Goal: Task Accomplishment & Management: Use online tool/utility

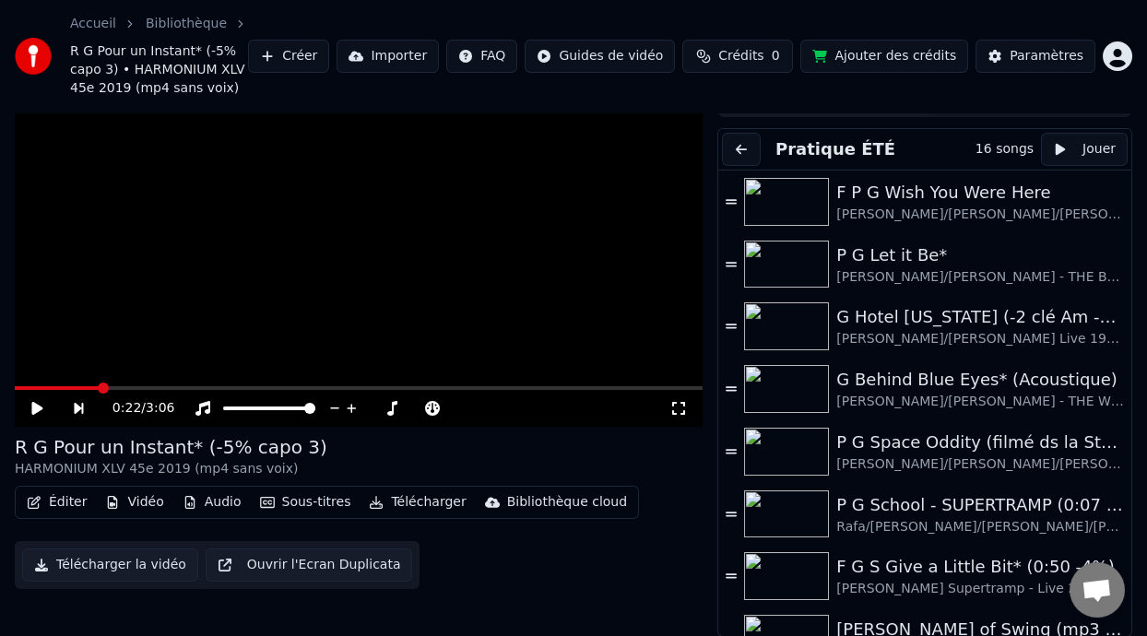
scroll to position [331, 0]
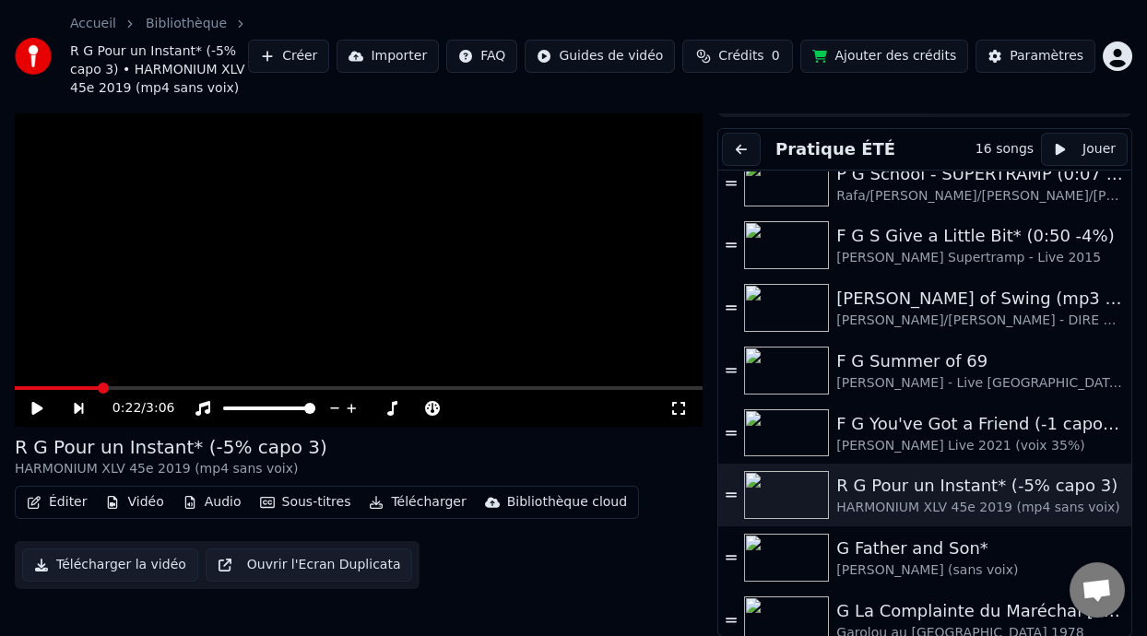
click at [29, 390] on div "0:22 / 3:06" at bounding box center [359, 408] width 688 height 37
click at [30, 386] on span at bounding box center [22, 388] width 15 height 4
click at [39, 401] on icon at bounding box center [51, 408] width 42 height 15
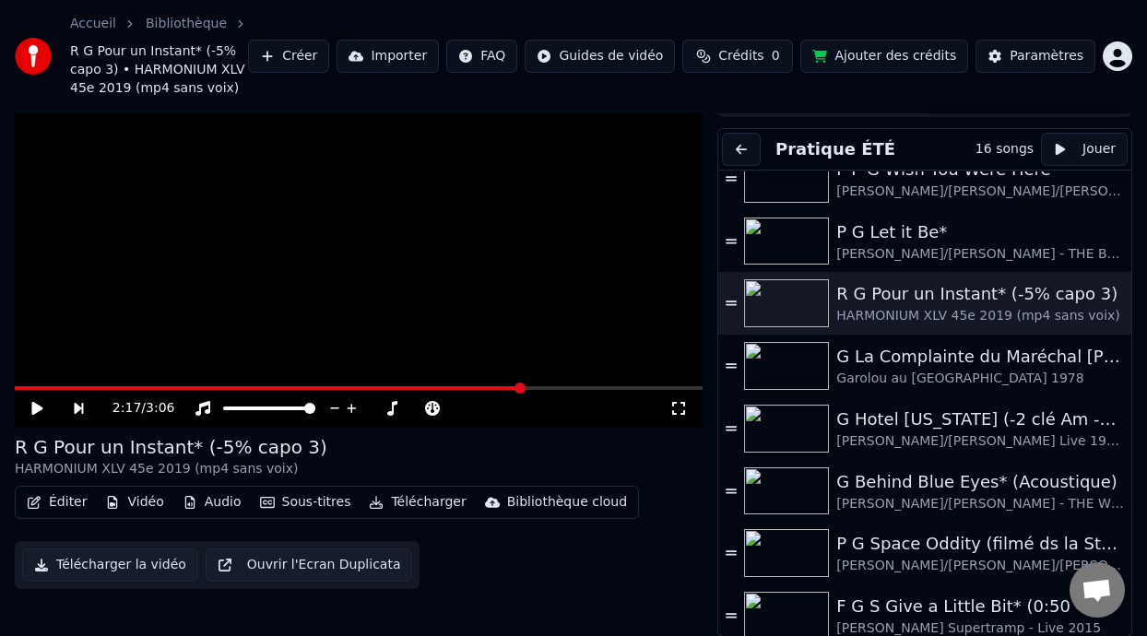
scroll to position [0, 0]
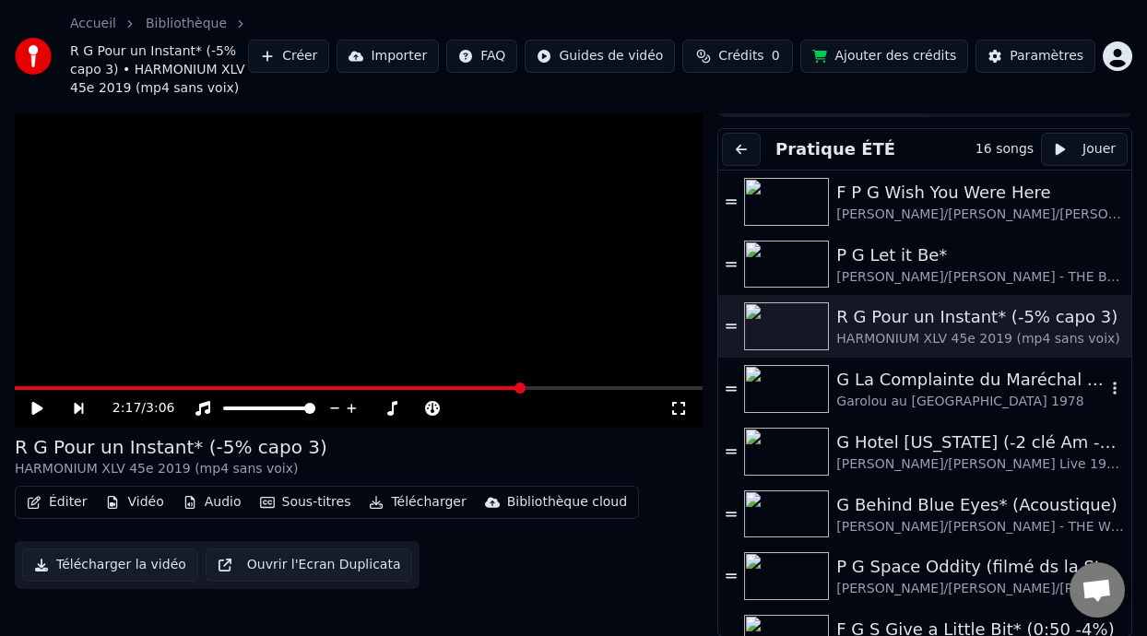
click at [969, 389] on div "G La Complainte du Maréchal [PERSON_NAME]" at bounding box center [971, 380] width 269 height 26
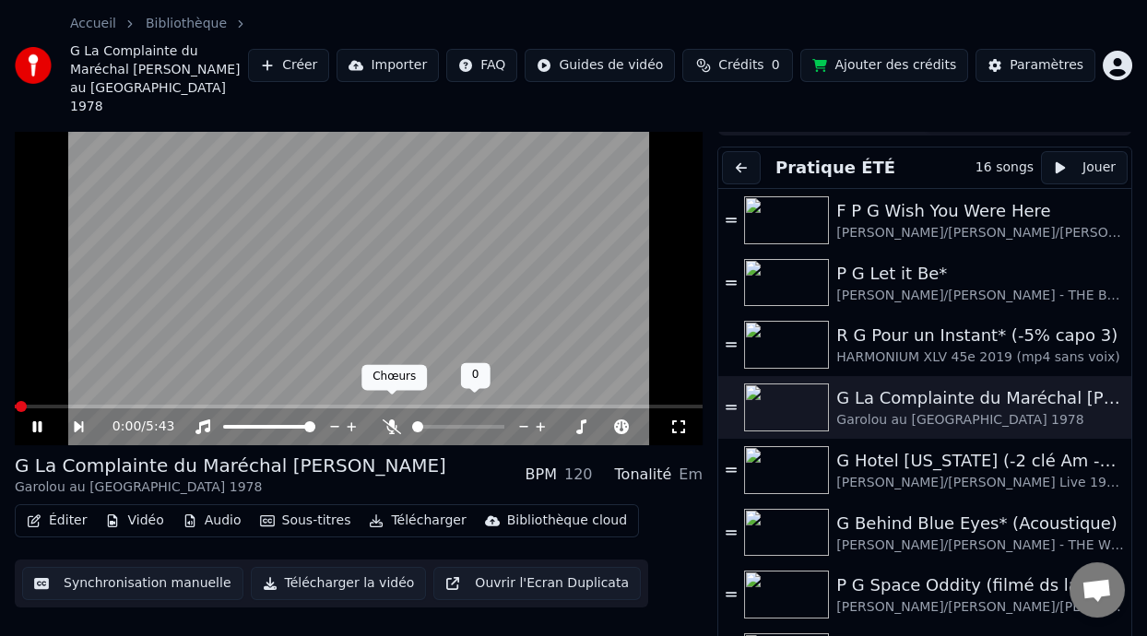
click at [387, 420] on icon at bounding box center [392, 427] width 18 height 15
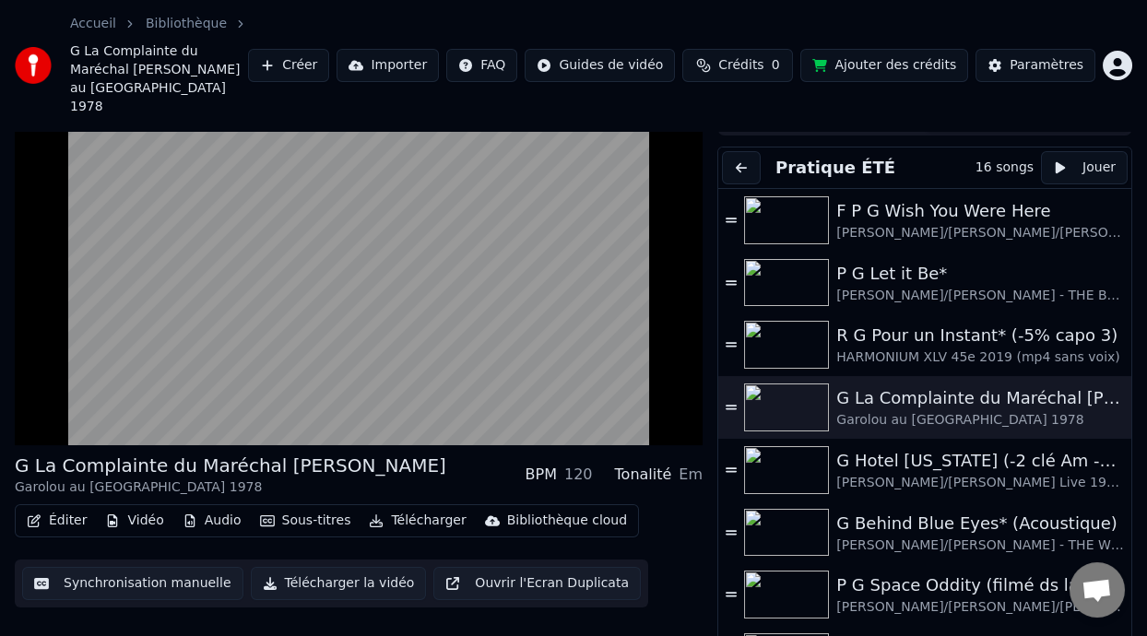
scroll to position [70, 0]
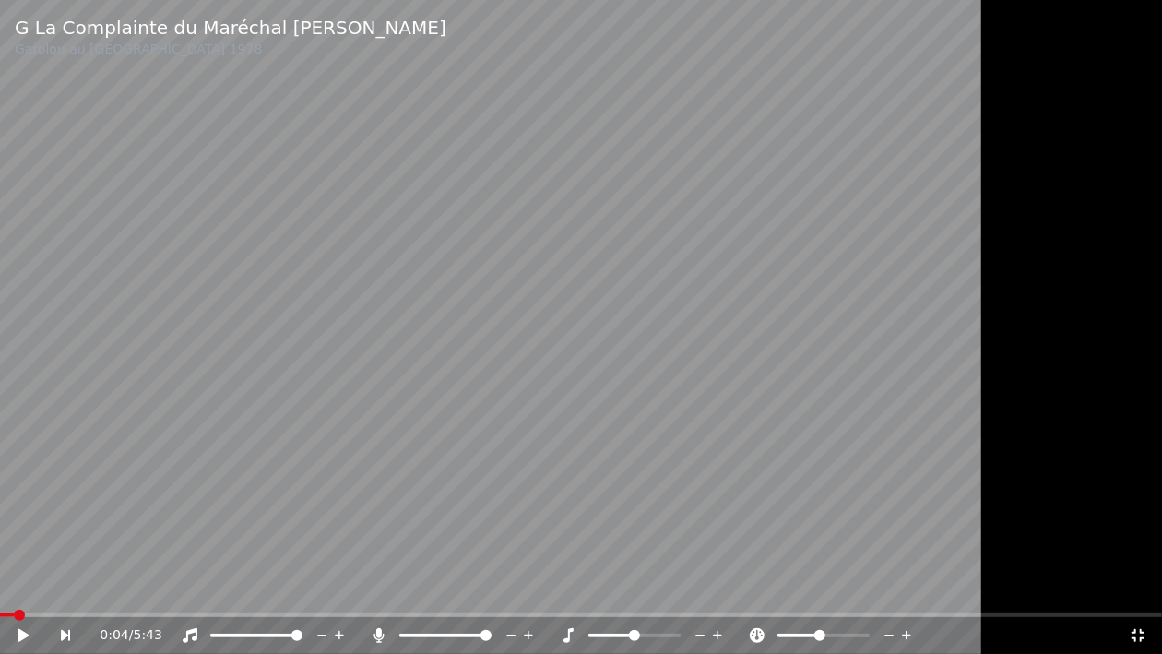
click at [12, 615] on span at bounding box center [7, 615] width 14 height 4
click at [24, 635] on icon at bounding box center [23, 635] width 11 height 13
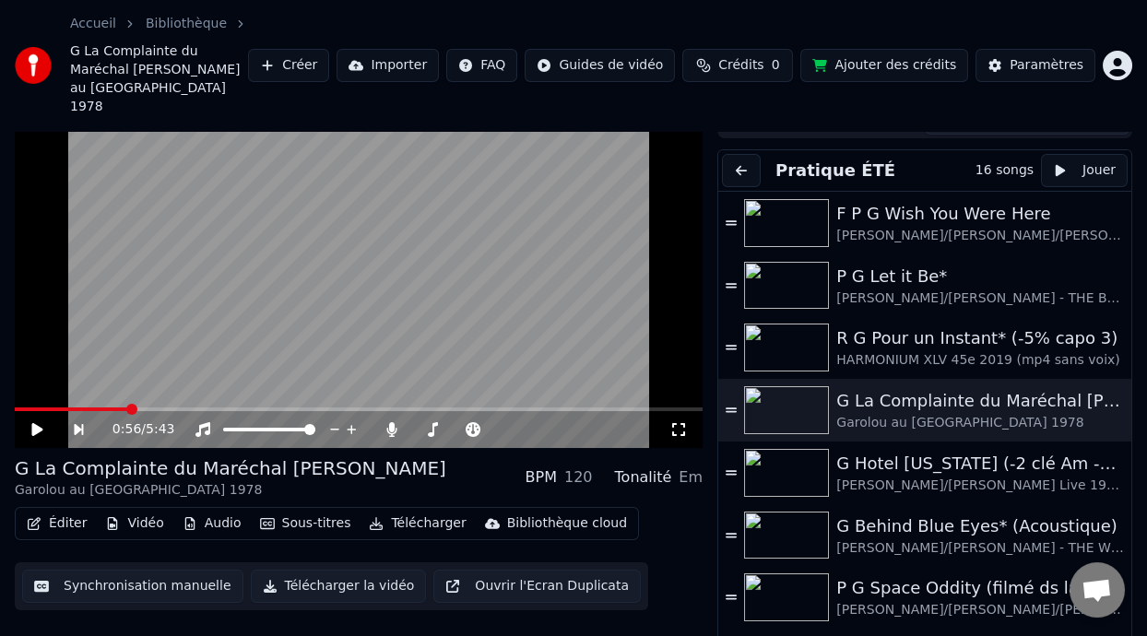
click at [36, 423] on icon at bounding box center [36, 429] width 11 height 13
click at [677, 422] on icon at bounding box center [679, 429] width 18 height 15
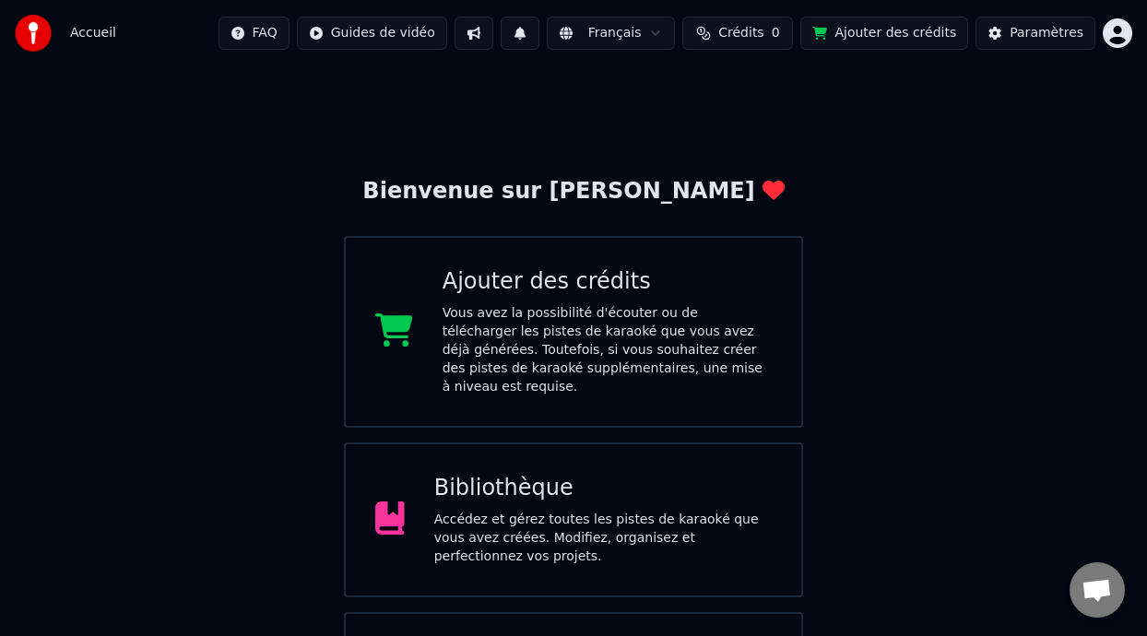
click at [599, 474] on div "Bibliothèque" at bounding box center [603, 489] width 338 height 30
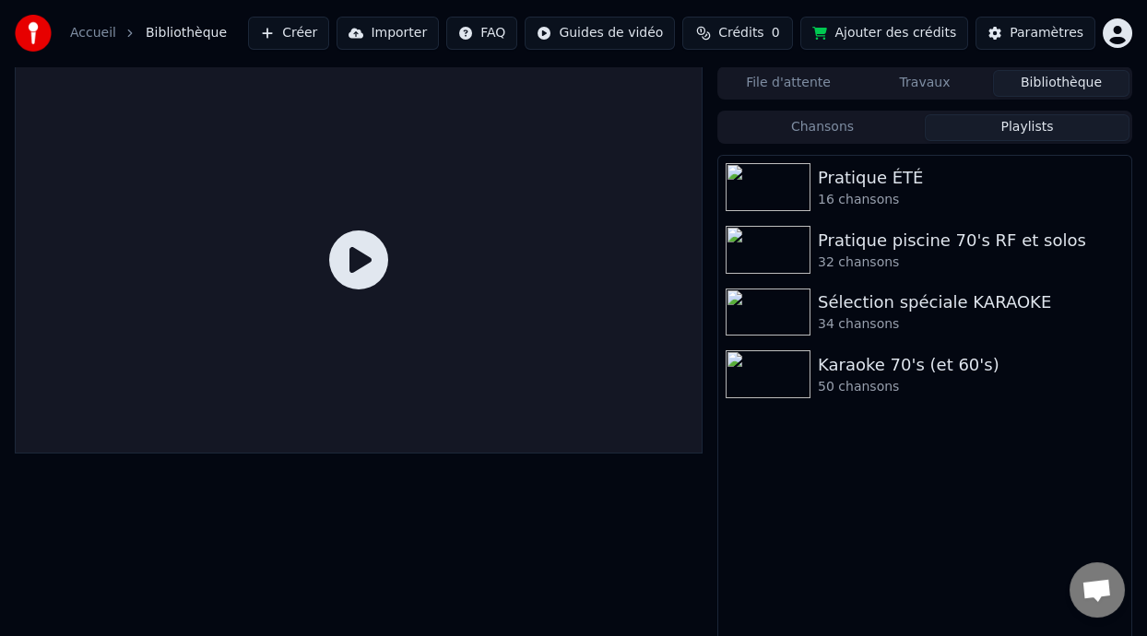
click at [1026, 121] on button "Playlists" at bounding box center [1027, 127] width 205 height 27
click at [939, 187] on div "Pratique ÉTÉ" at bounding box center [962, 178] width 288 height 26
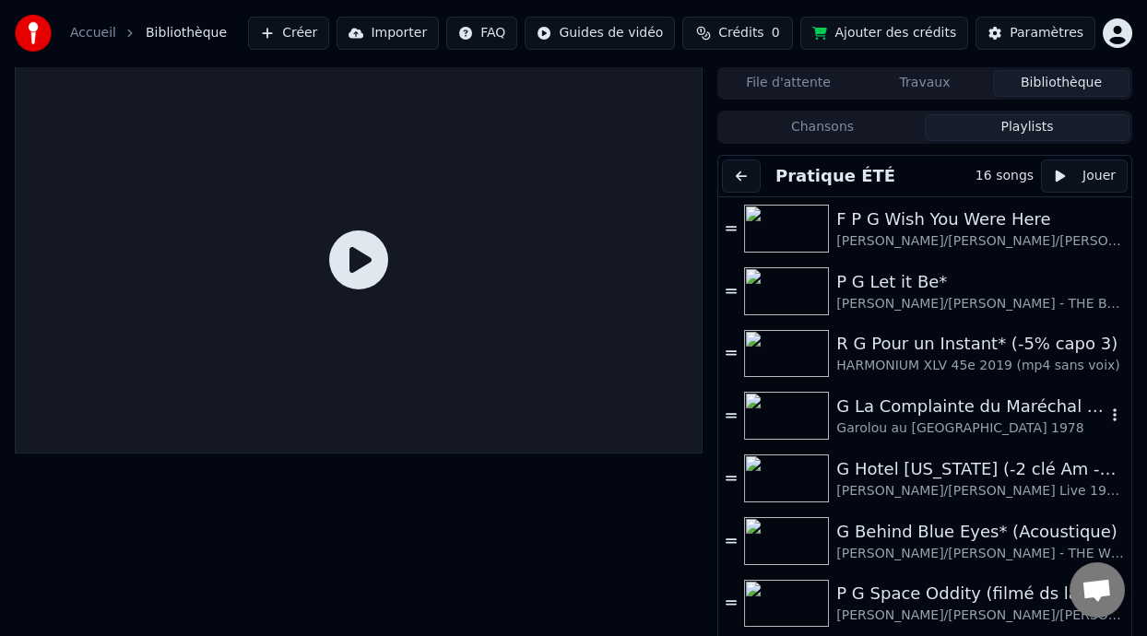
click at [983, 423] on div "Garolou au [GEOGRAPHIC_DATA] 1978" at bounding box center [971, 429] width 269 height 18
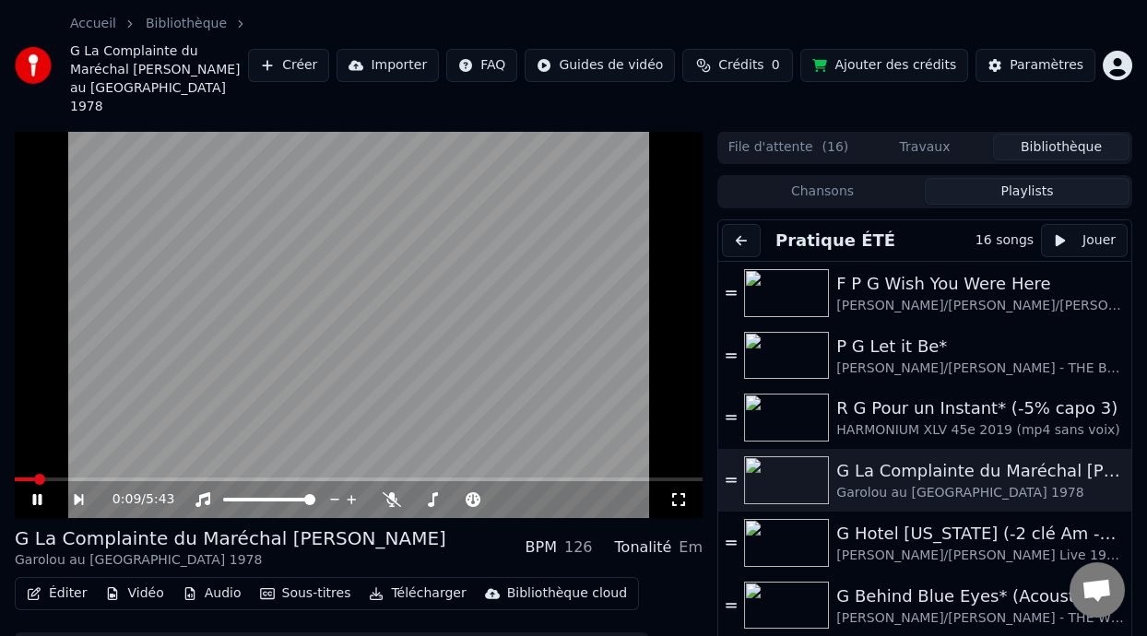
click at [24, 478] on span at bounding box center [24, 480] width 19 height 4
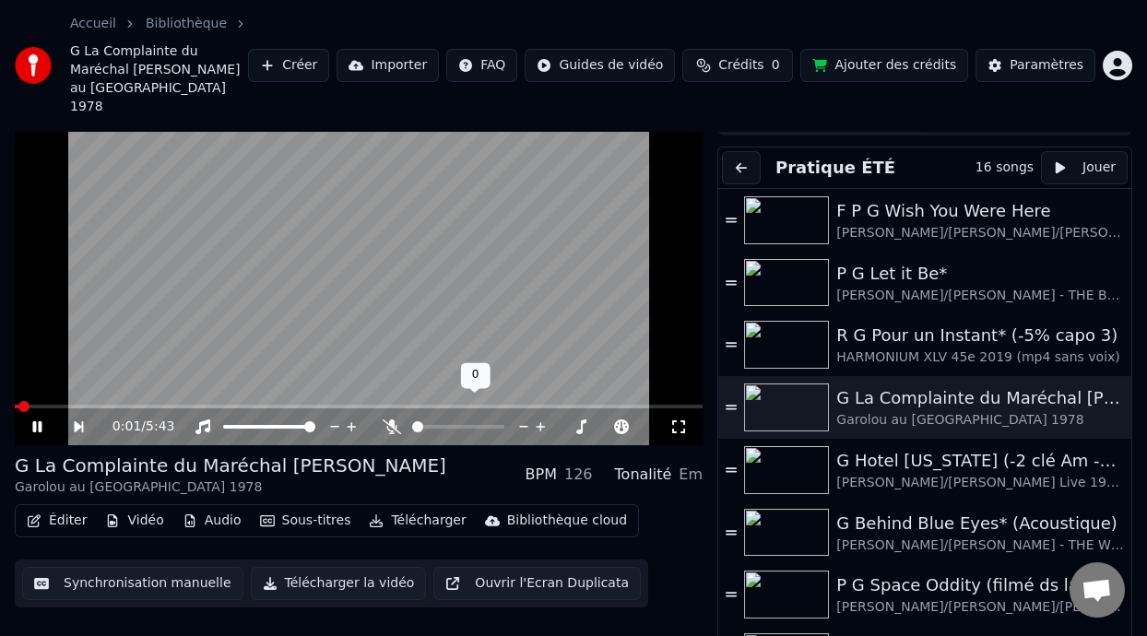
click at [391, 420] on icon at bounding box center [392, 427] width 18 height 15
click at [675, 421] on icon at bounding box center [678, 427] width 13 height 13
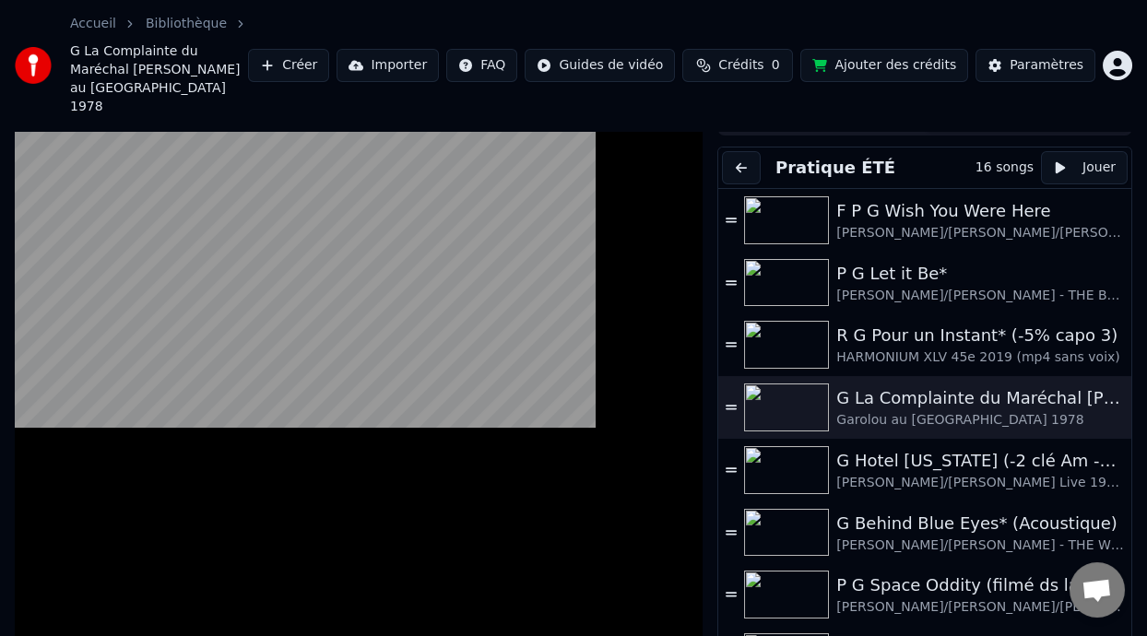
scroll to position [70, 0]
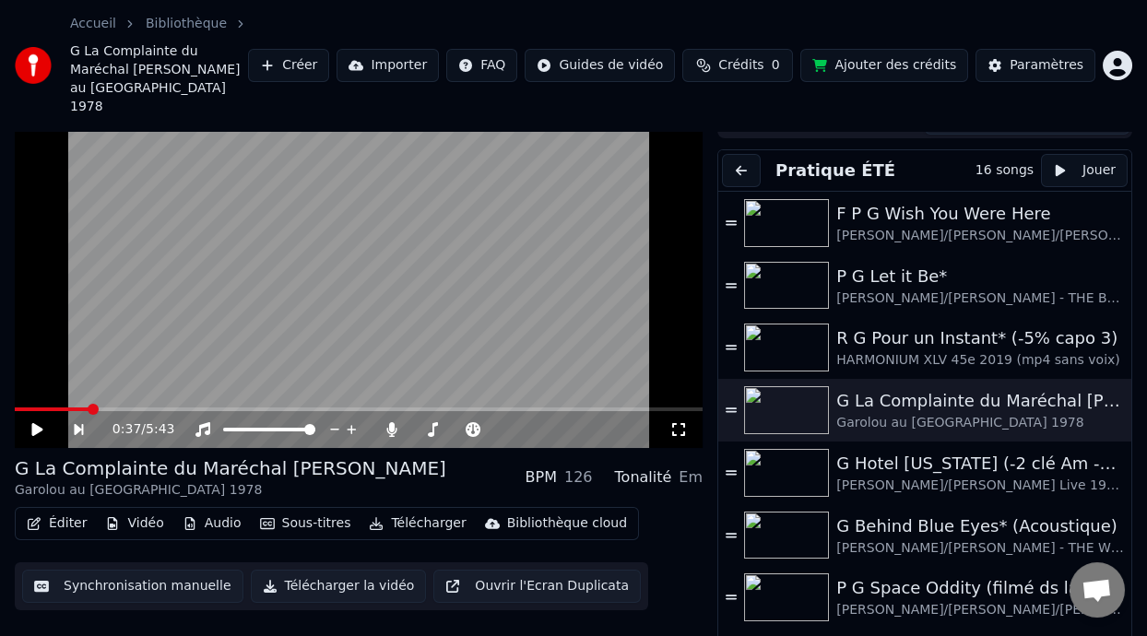
click at [88, 408] on span at bounding box center [52, 410] width 74 height 4
click at [32, 423] on icon at bounding box center [36, 429] width 11 height 13
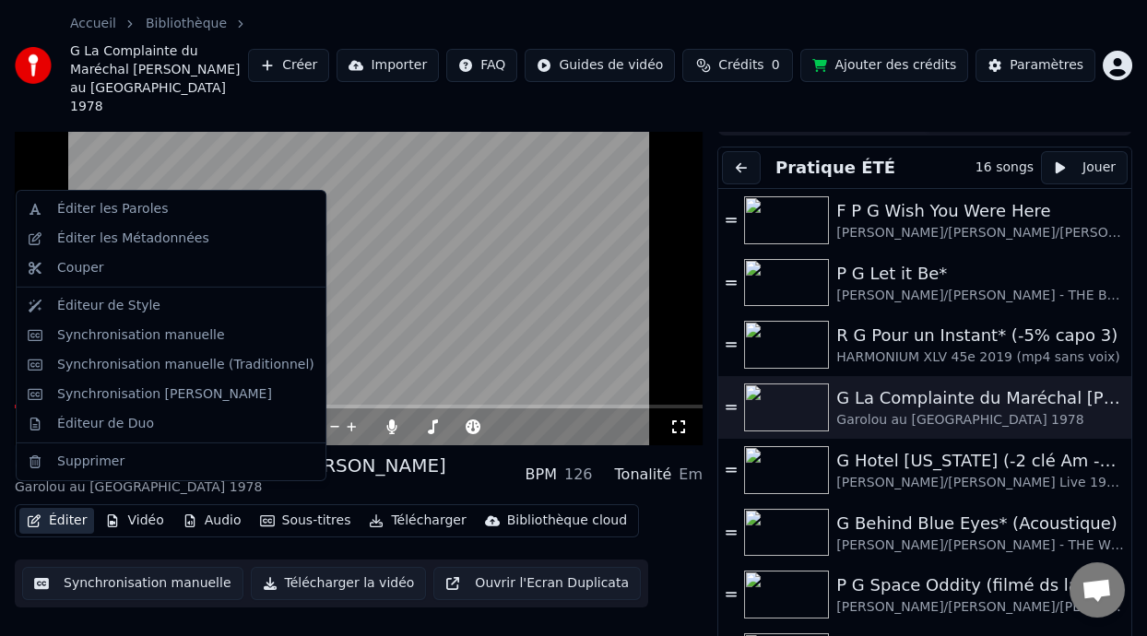
click at [69, 508] on button "Éditer" at bounding box center [56, 521] width 75 height 26
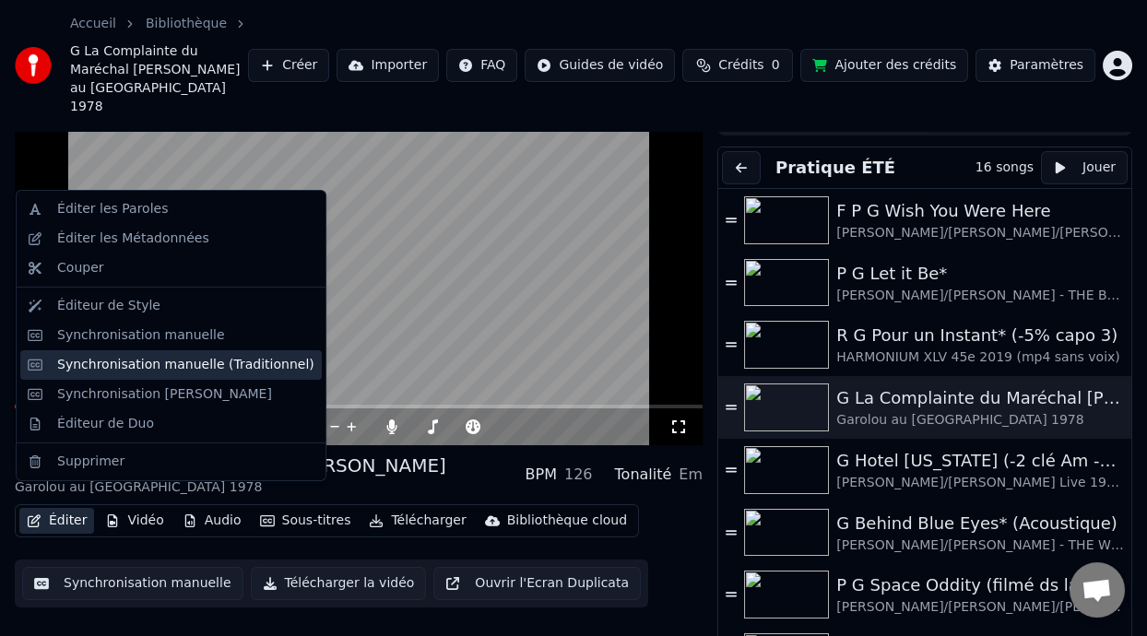
click at [220, 363] on div "Synchronisation manuelle (Traditionnel)" at bounding box center [185, 365] width 257 height 18
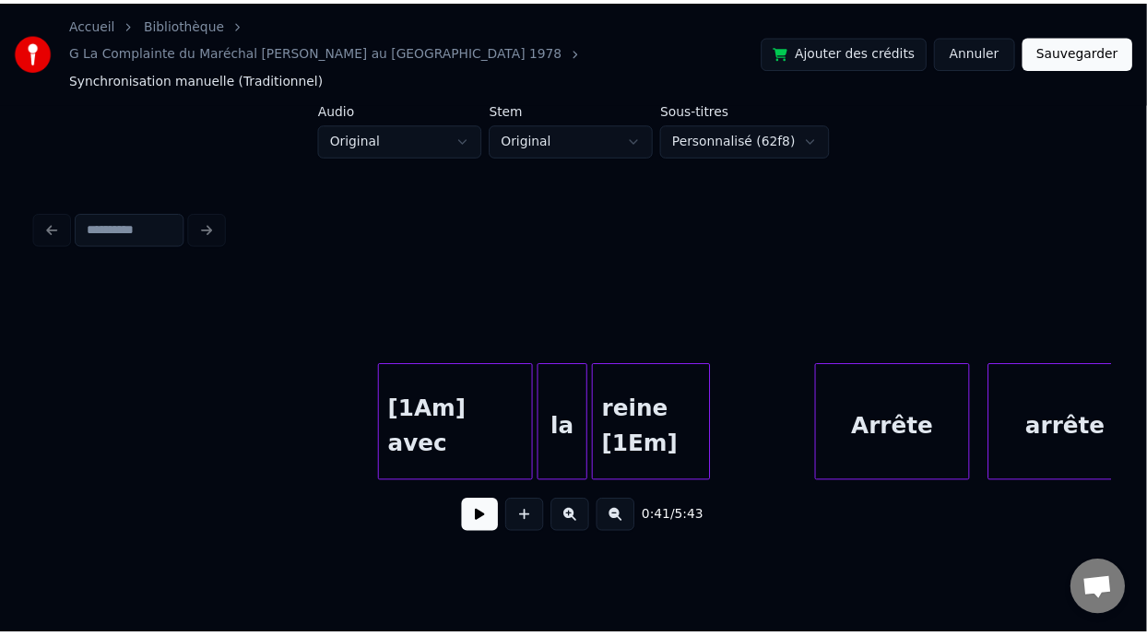
scroll to position [0, 13252]
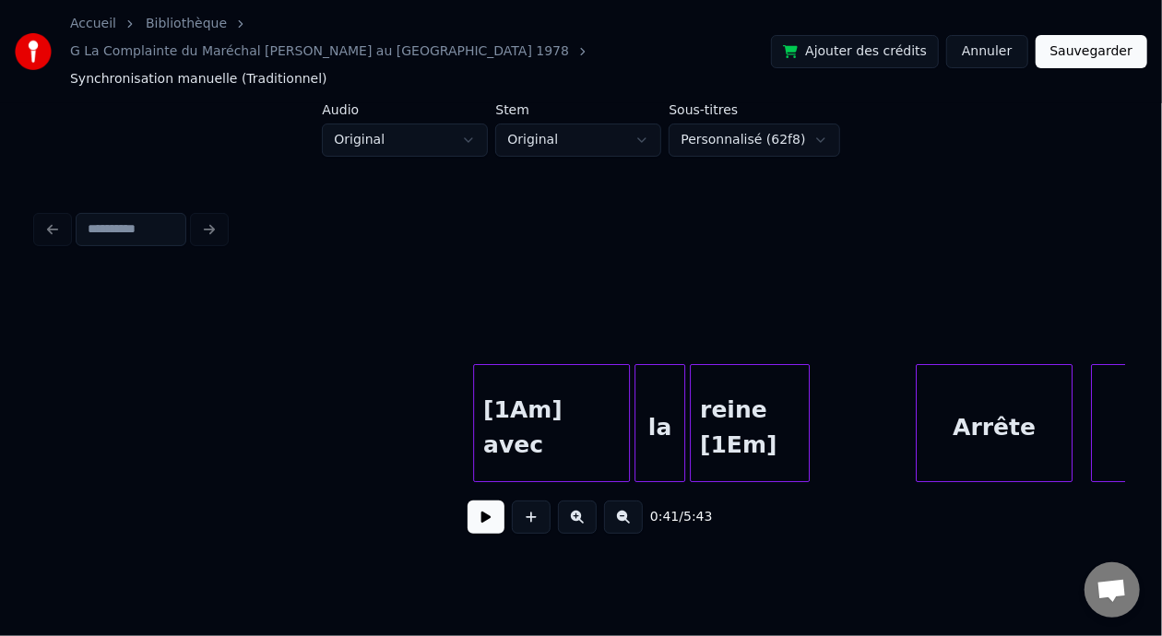
click at [530, 389] on div "[1Am] avec" at bounding box center [551, 427] width 155 height 125
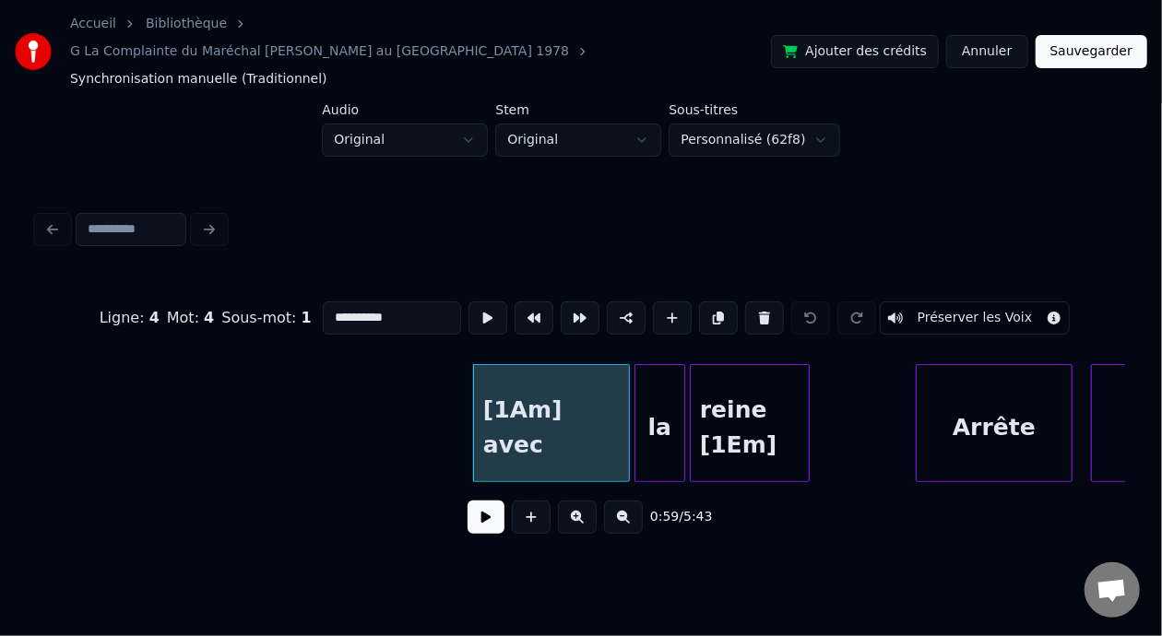
click at [323, 302] on input "**********" at bounding box center [392, 318] width 138 height 33
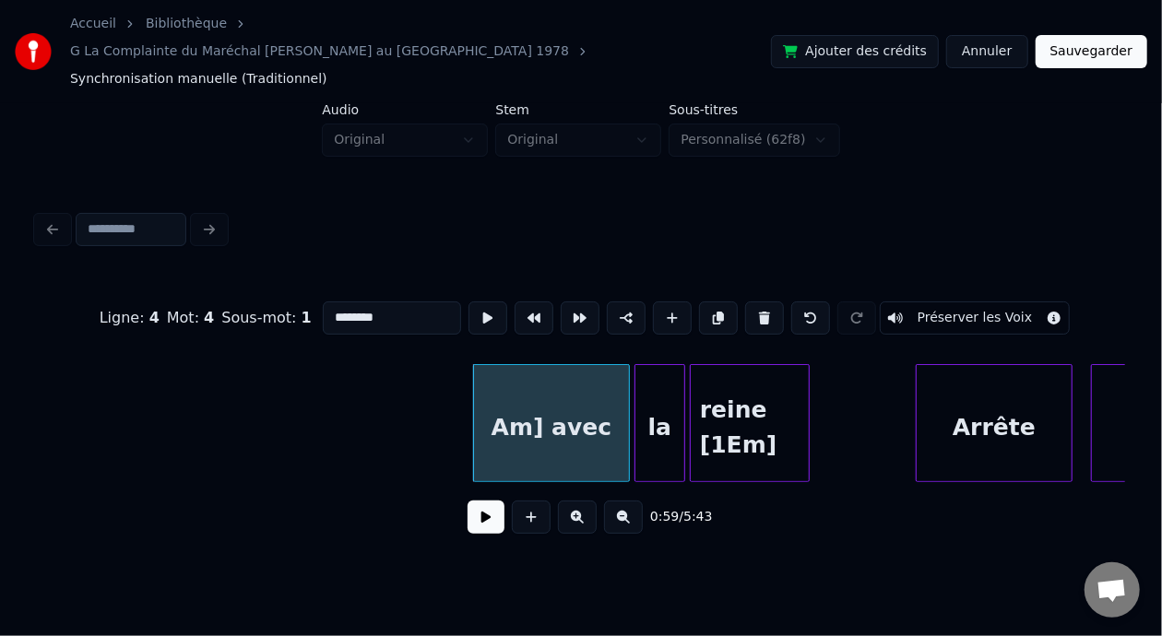
click at [754, 391] on div "reine [1Em]" at bounding box center [750, 427] width 118 height 125
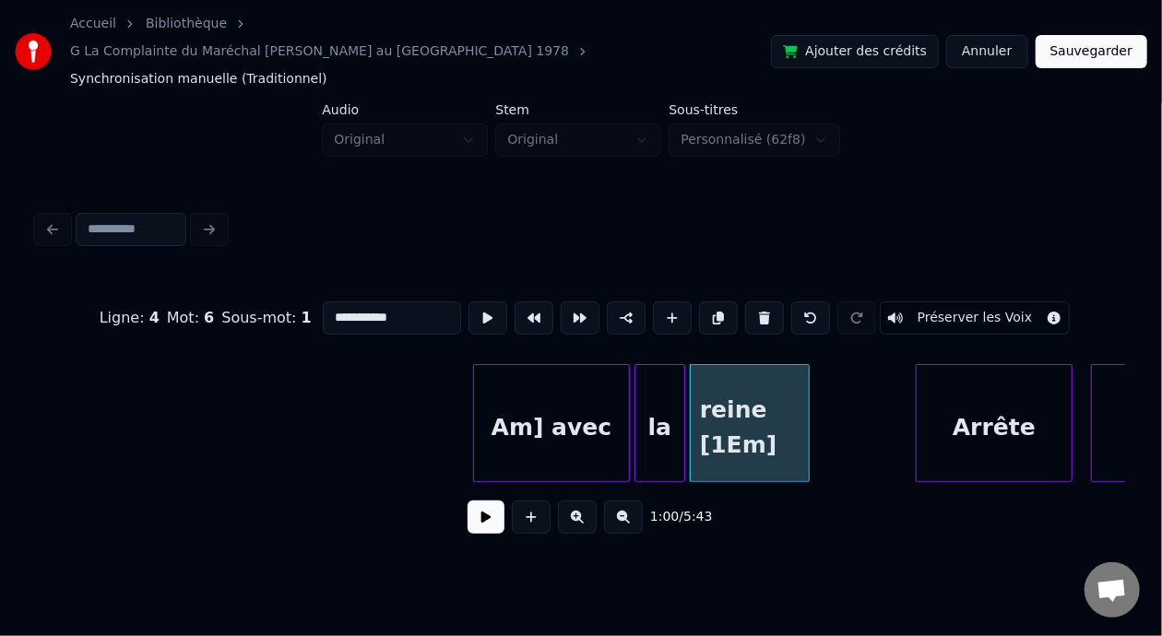
click at [339, 302] on input "**********" at bounding box center [392, 318] width 138 height 33
type input "**********"
click at [1086, 36] on button "Sauvegarder" at bounding box center [1092, 51] width 112 height 33
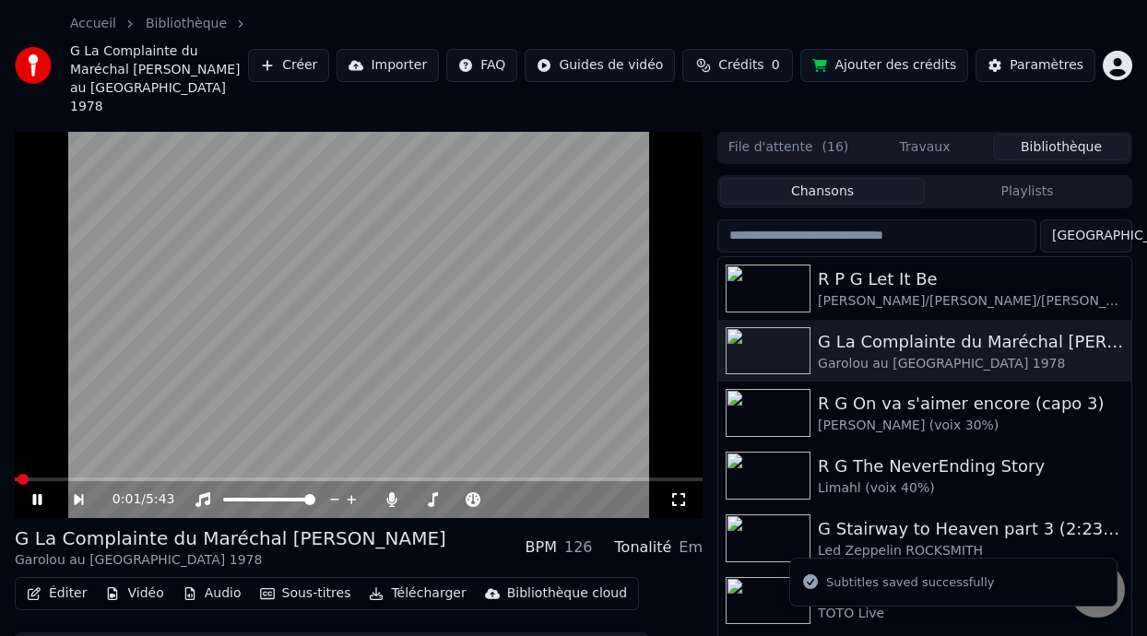
click at [77, 478] on span at bounding box center [359, 480] width 688 height 4
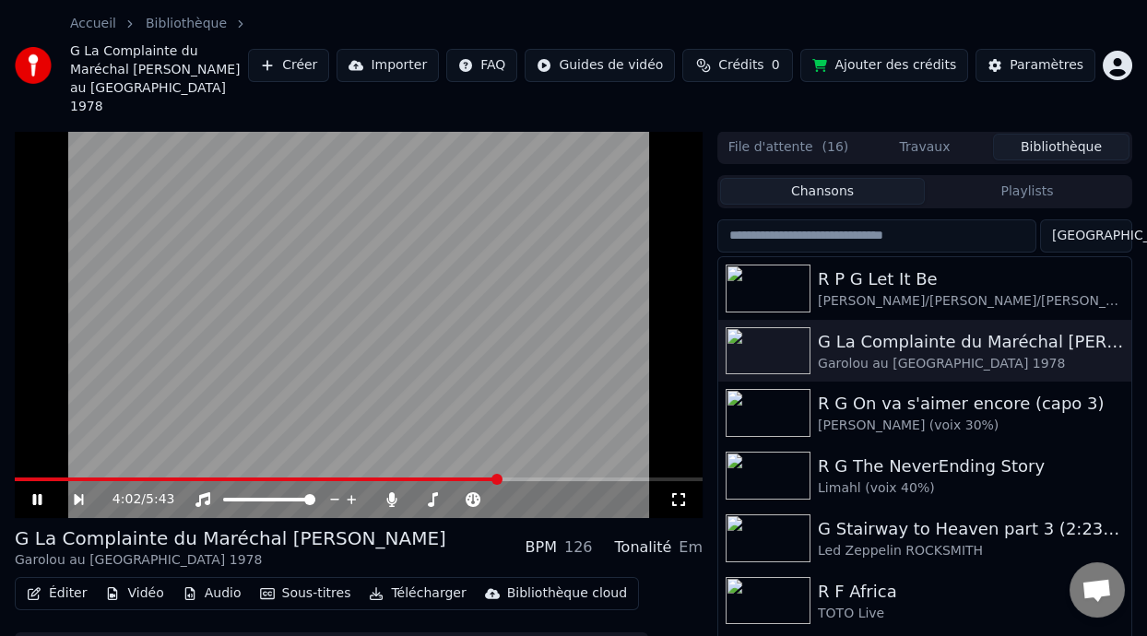
scroll to position [78, 0]
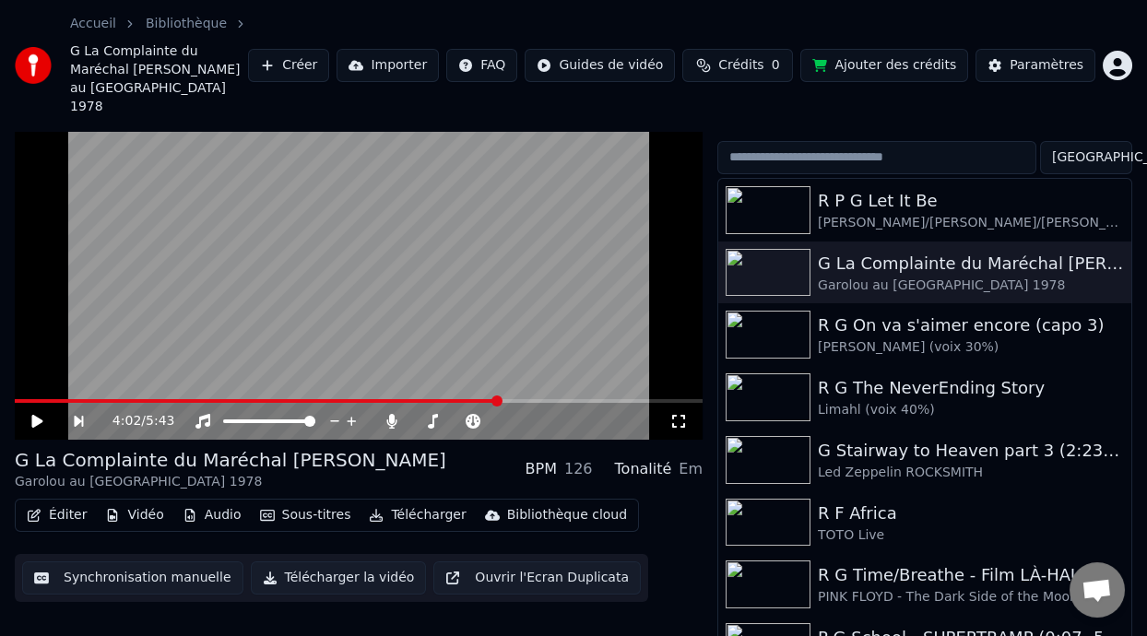
click at [76, 503] on button "Éditer" at bounding box center [56, 516] width 75 height 26
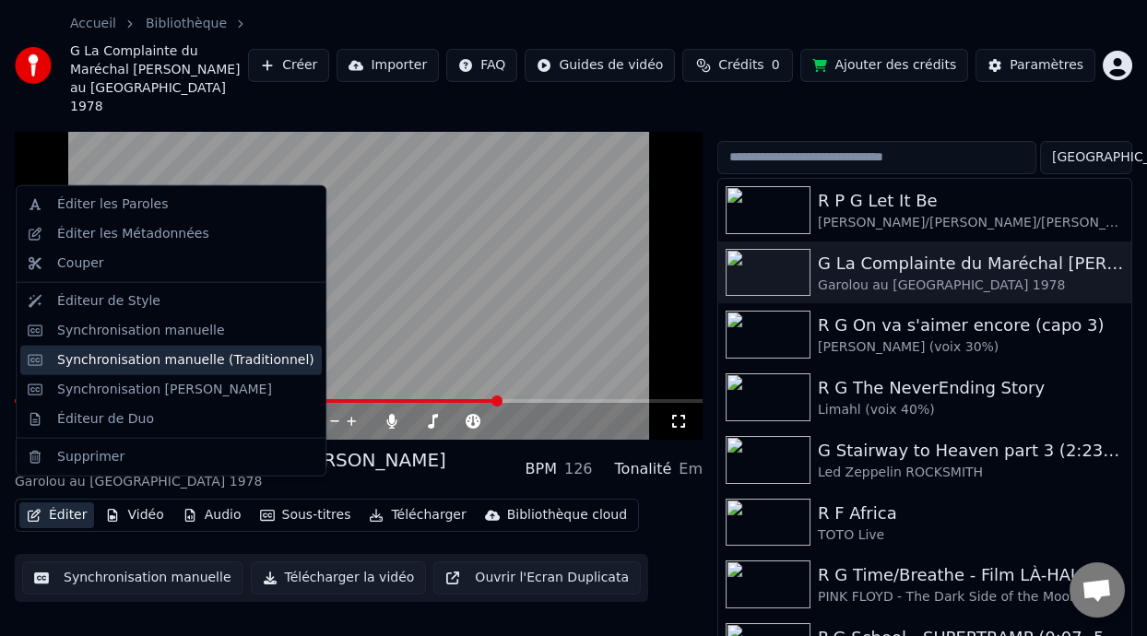
click at [268, 359] on div "Synchronisation manuelle (Traditionnel)" at bounding box center [185, 360] width 257 height 18
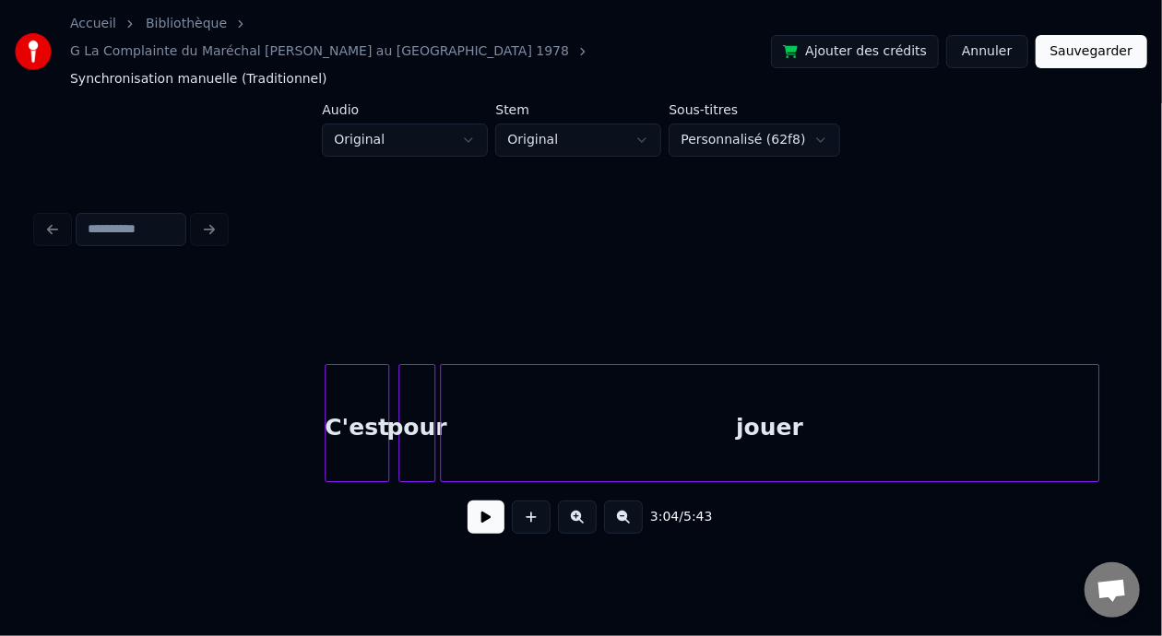
scroll to position [0, 59463]
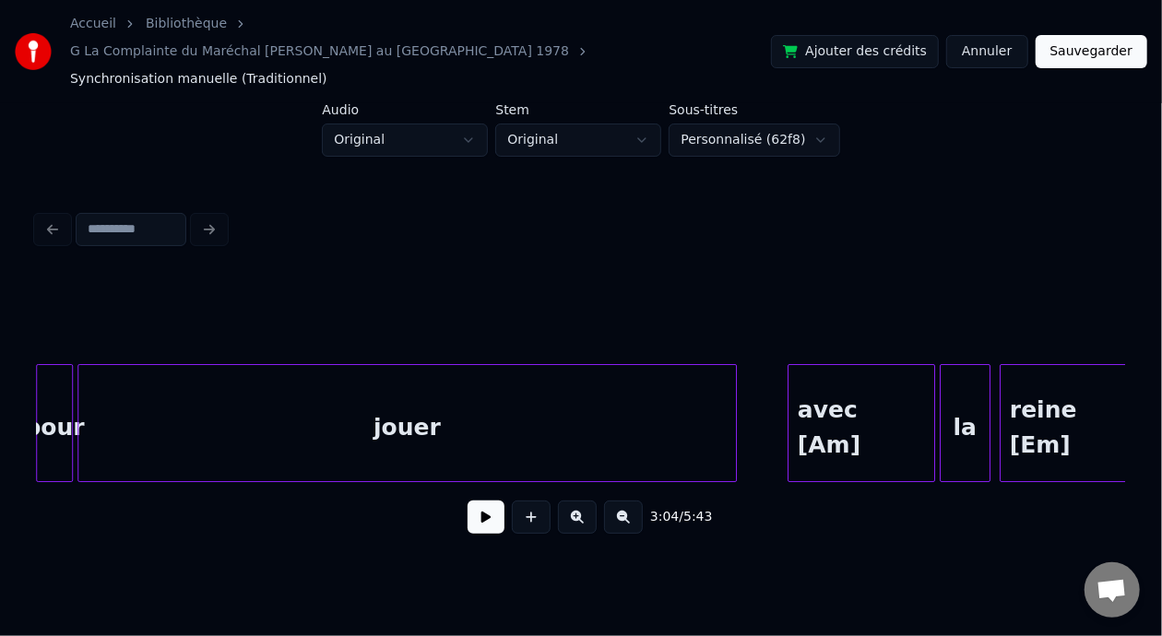
click at [593, 386] on div "jouer" at bounding box center [407, 427] width 658 height 125
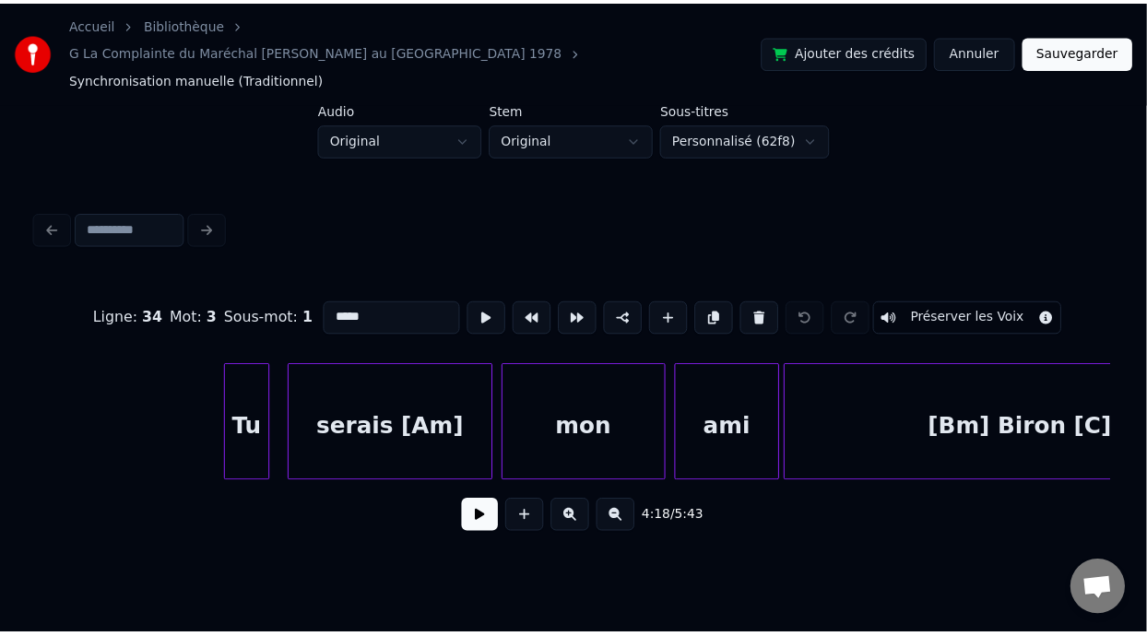
scroll to position [0, 54746]
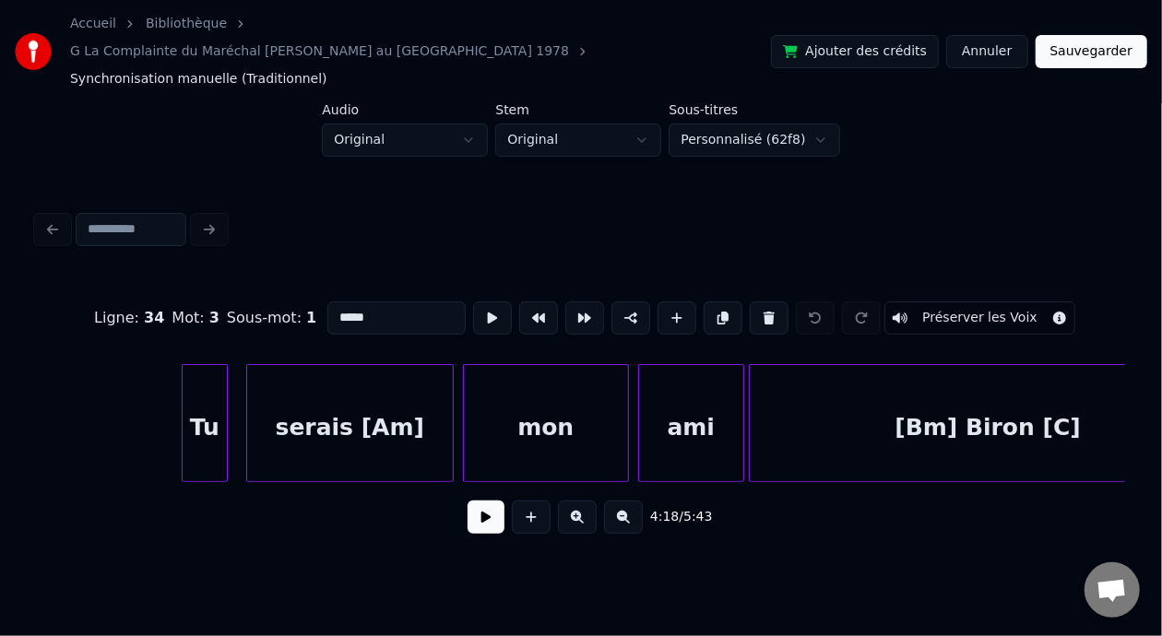
click at [941, 403] on div "[Bm] Biron [C]" at bounding box center [988, 427] width 477 height 125
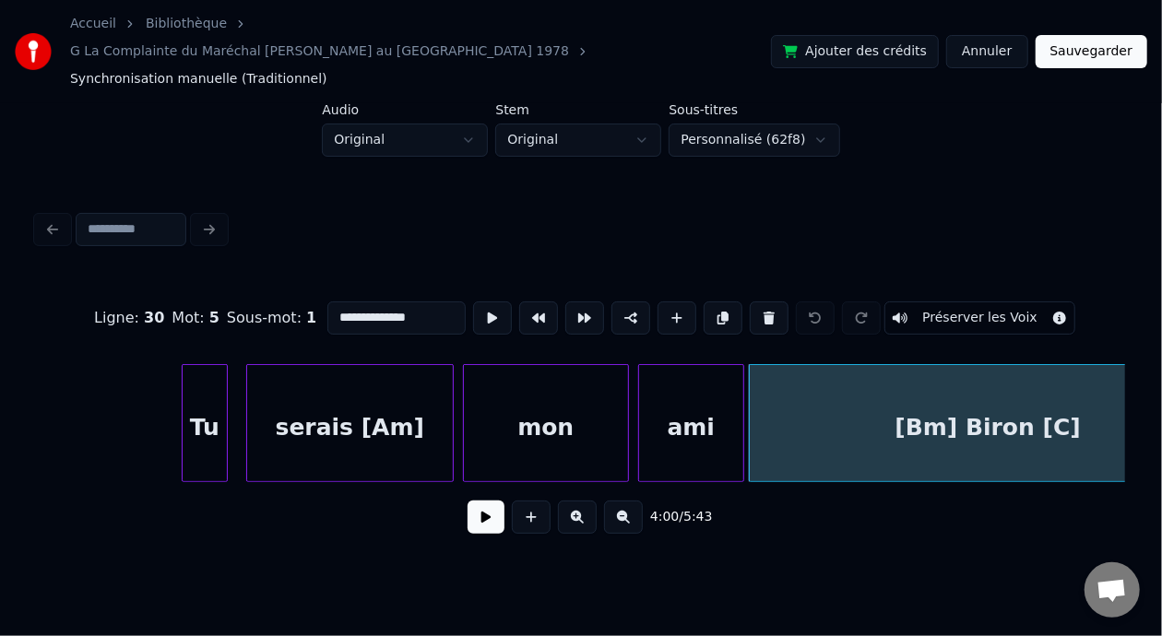
click at [328, 302] on input "**********" at bounding box center [396, 318] width 138 height 33
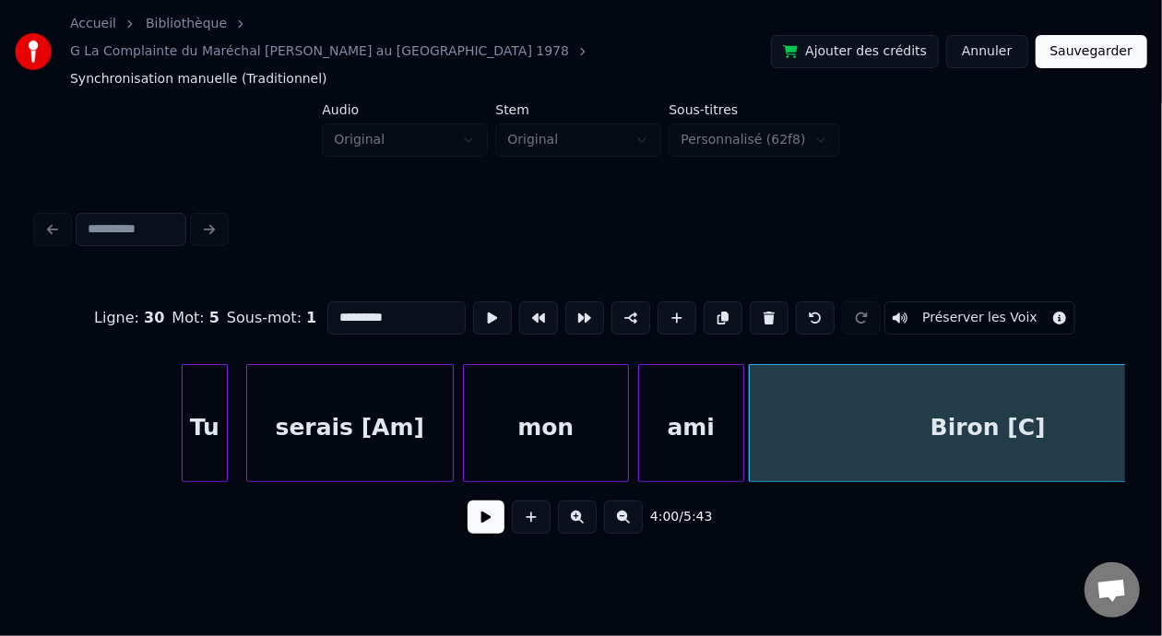
type input "*********"
click at [1123, 44] on button "Sauvegarder" at bounding box center [1092, 51] width 112 height 33
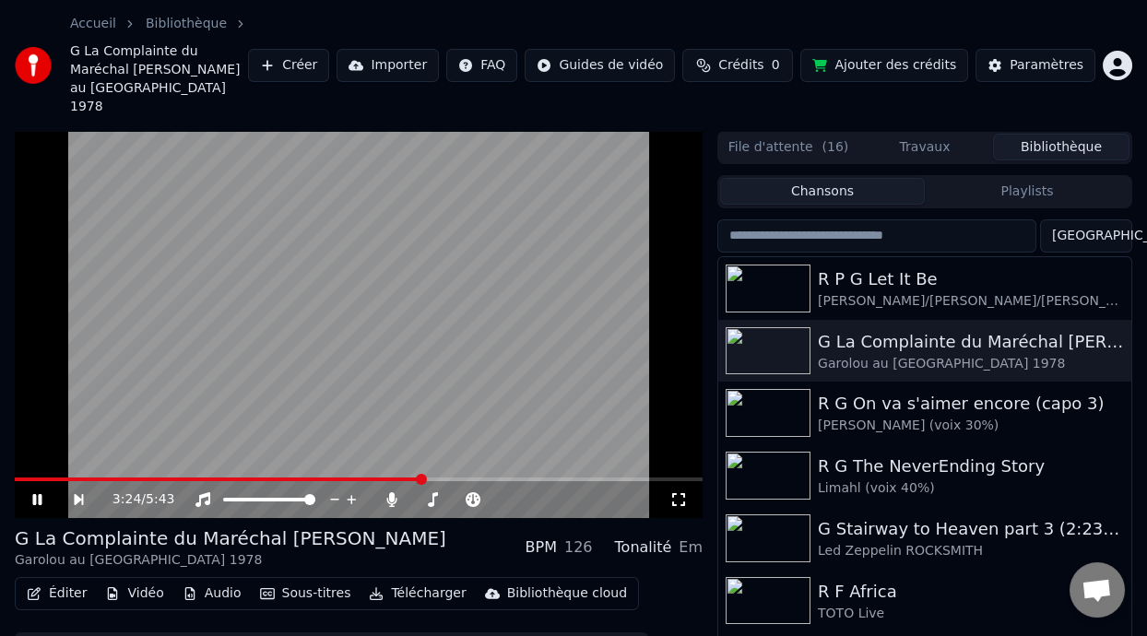
click at [423, 474] on span at bounding box center [421, 479] width 11 height 11
click at [501, 410] on video at bounding box center [359, 324] width 688 height 387
click at [412, 481] on div "0:04 / 5:43" at bounding box center [359, 499] width 688 height 37
click at [412, 456] on video at bounding box center [359, 324] width 688 height 387
click at [412, 478] on span at bounding box center [359, 480] width 688 height 4
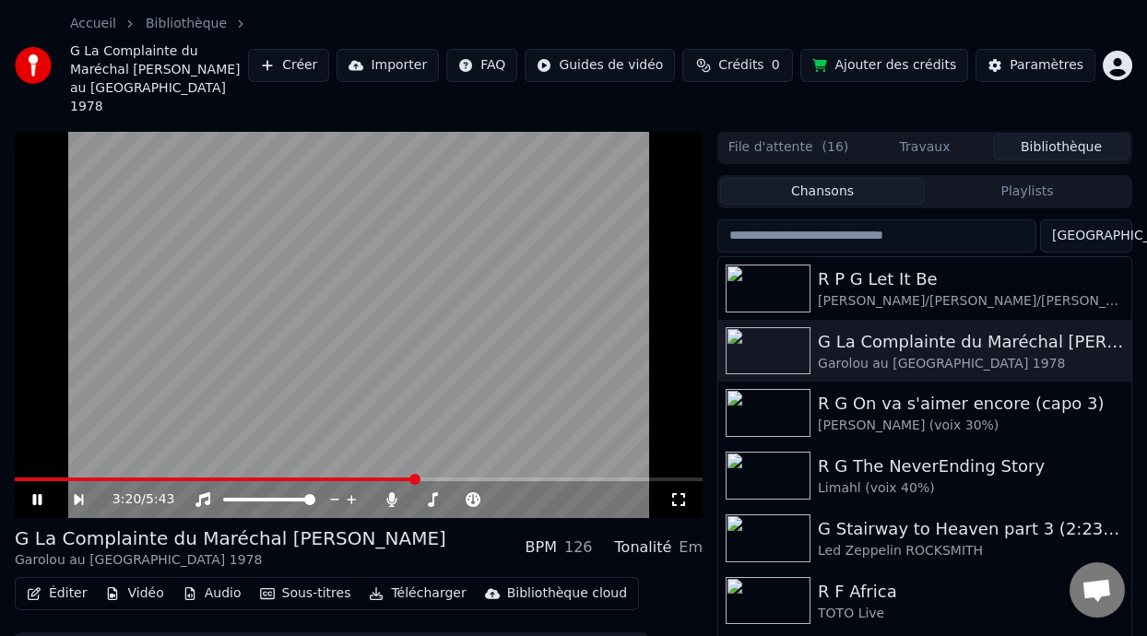
click at [479, 458] on video at bounding box center [359, 324] width 688 height 387
click at [479, 478] on span at bounding box center [359, 480] width 688 height 4
click at [374, 431] on video at bounding box center [359, 324] width 688 height 387
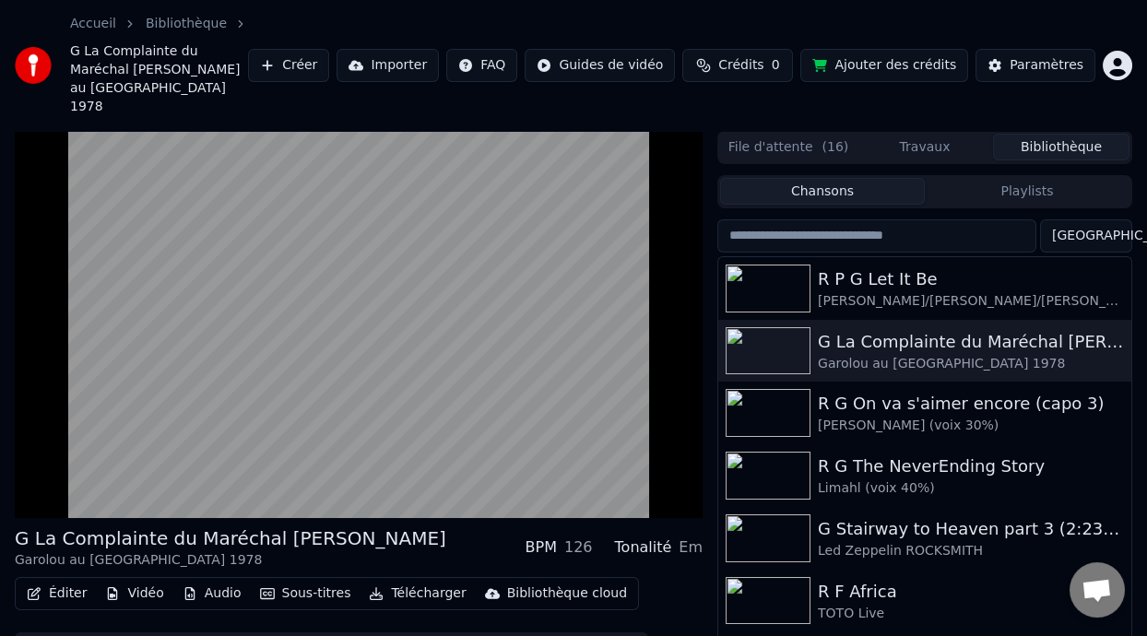
scroll to position [78, 0]
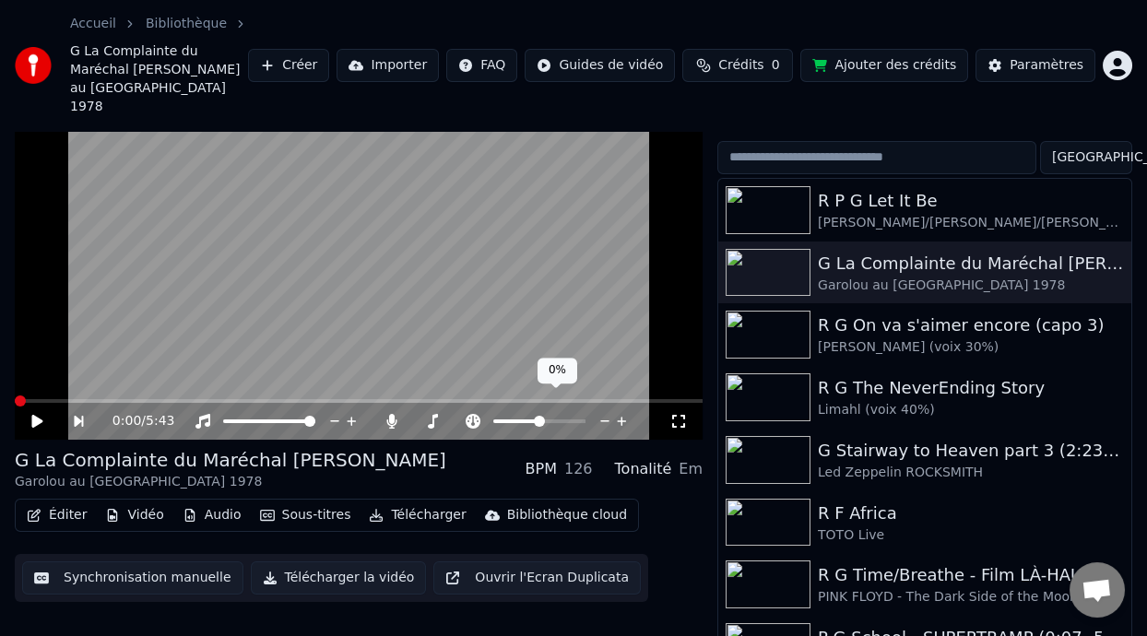
click at [534, 416] on span at bounding box center [539, 421] width 11 height 11
click at [531, 420] on span at bounding box center [512, 422] width 39 height 4
click at [540, 420] on span at bounding box center [539, 422] width 92 height 4
click at [534, 416] on span at bounding box center [534, 421] width 11 height 11
click at [36, 414] on icon at bounding box center [51, 421] width 42 height 15
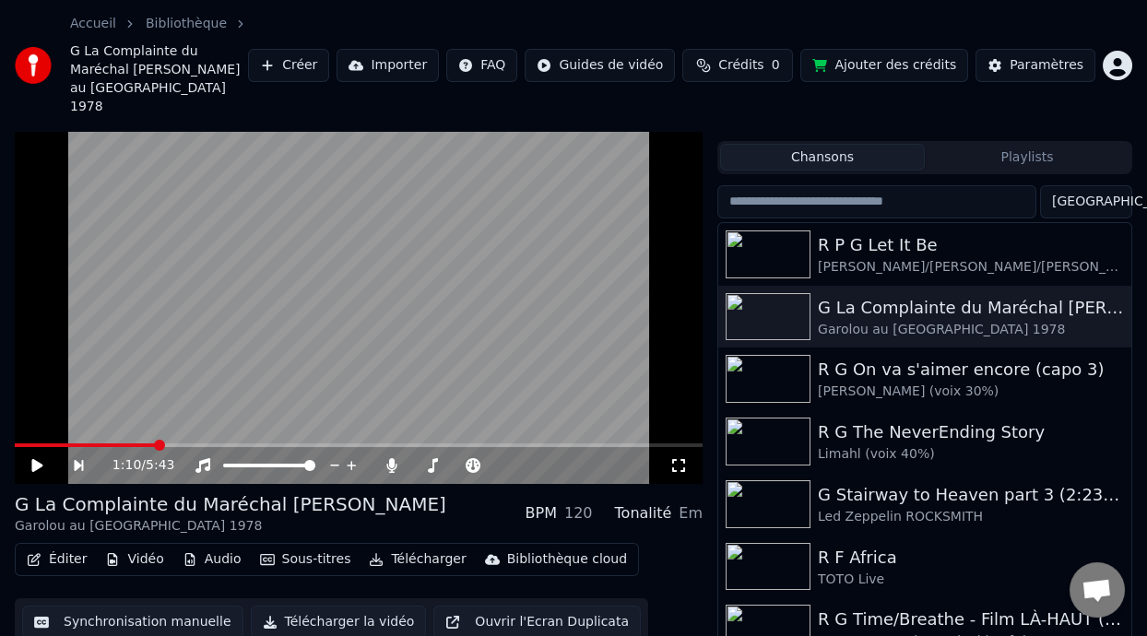
scroll to position [0, 0]
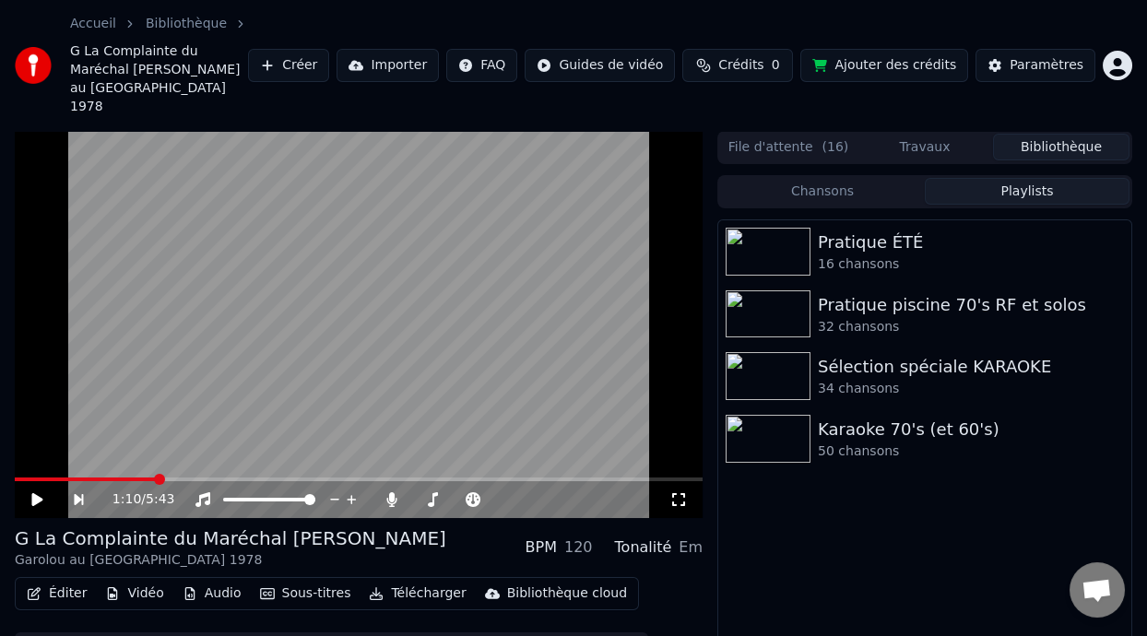
click at [1009, 178] on button "Playlists" at bounding box center [1027, 191] width 205 height 27
